Goal: Task Accomplishment & Management: Manage account settings

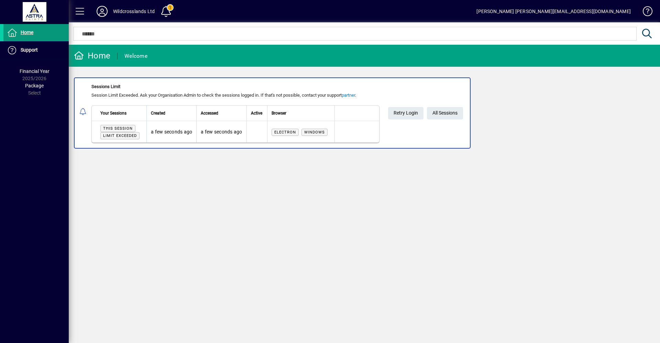
click at [24, 33] on span "Home" at bounding box center [27, 33] width 13 height 6
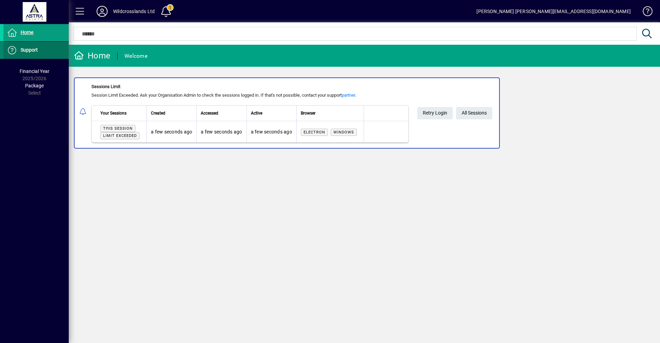
click at [27, 50] on span "Support" at bounding box center [29, 50] width 17 height 6
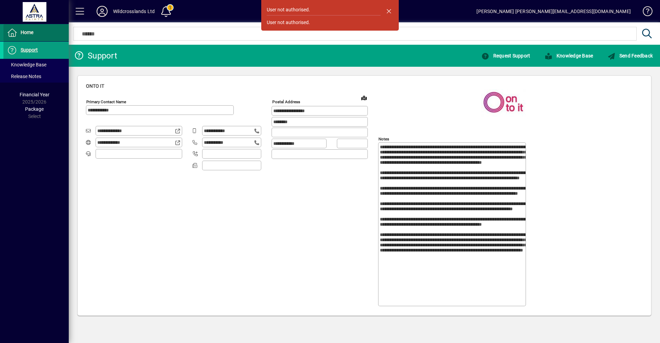
click at [26, 32] on span "Home" at bounding box center [27, 33] width 13 height 6
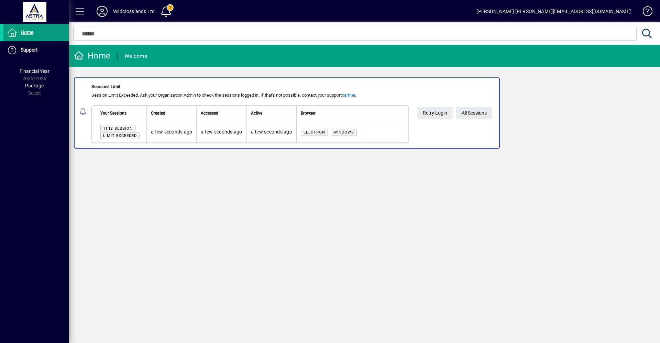
click at [129, 12] on div "Wildcrosslands Ltd" at bounding box center [134, 11] width 42 height 11
click at [104, 12] on icon at bounding box center [102, 11] width 14 height 11
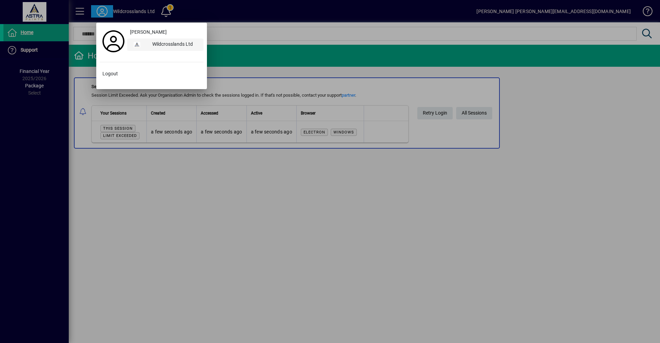
click at [168, 44] on div "Wildcrosslands Ltd" at bounding box center [175, 45] width 57 height 12
click at [113, 72] on span "Logout" at bounding box center [109, 73] width 15 height 7
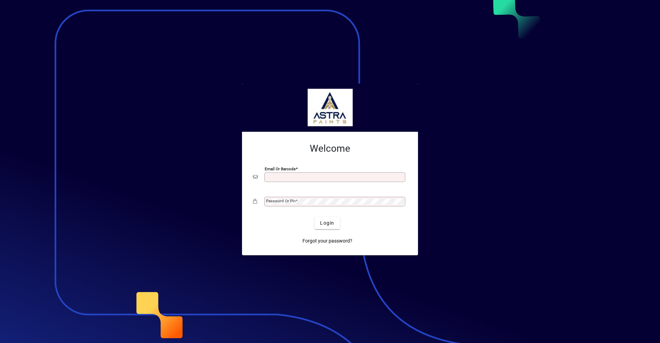
click at [280, 173] on div "Email or Barcode" at bounding box center [334, 177] width 141 height 10
type input "**********"
click at [315, 217] on button "Login" at bounding box center [327, 223] width 25 height 12
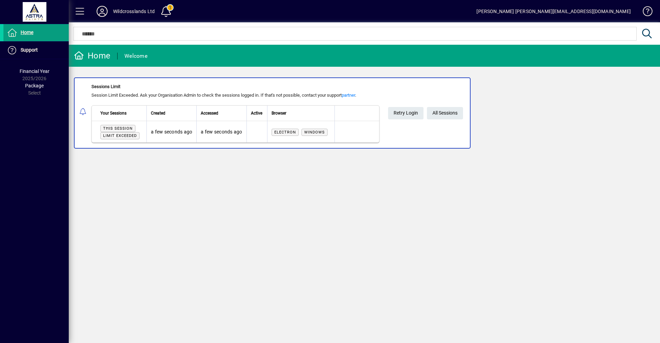
click at [111, 129] on span "This session" at bounding box center [118, 128] width 30 height 4
click at [117, 133] on span "Limit exceeded" at bounding box center [120, 135] width 34 height 4
click at [646, 30] on icon at bounding box center [647, 34] width 12 height 10
